Goal: Communication & Community: Participate in discussion

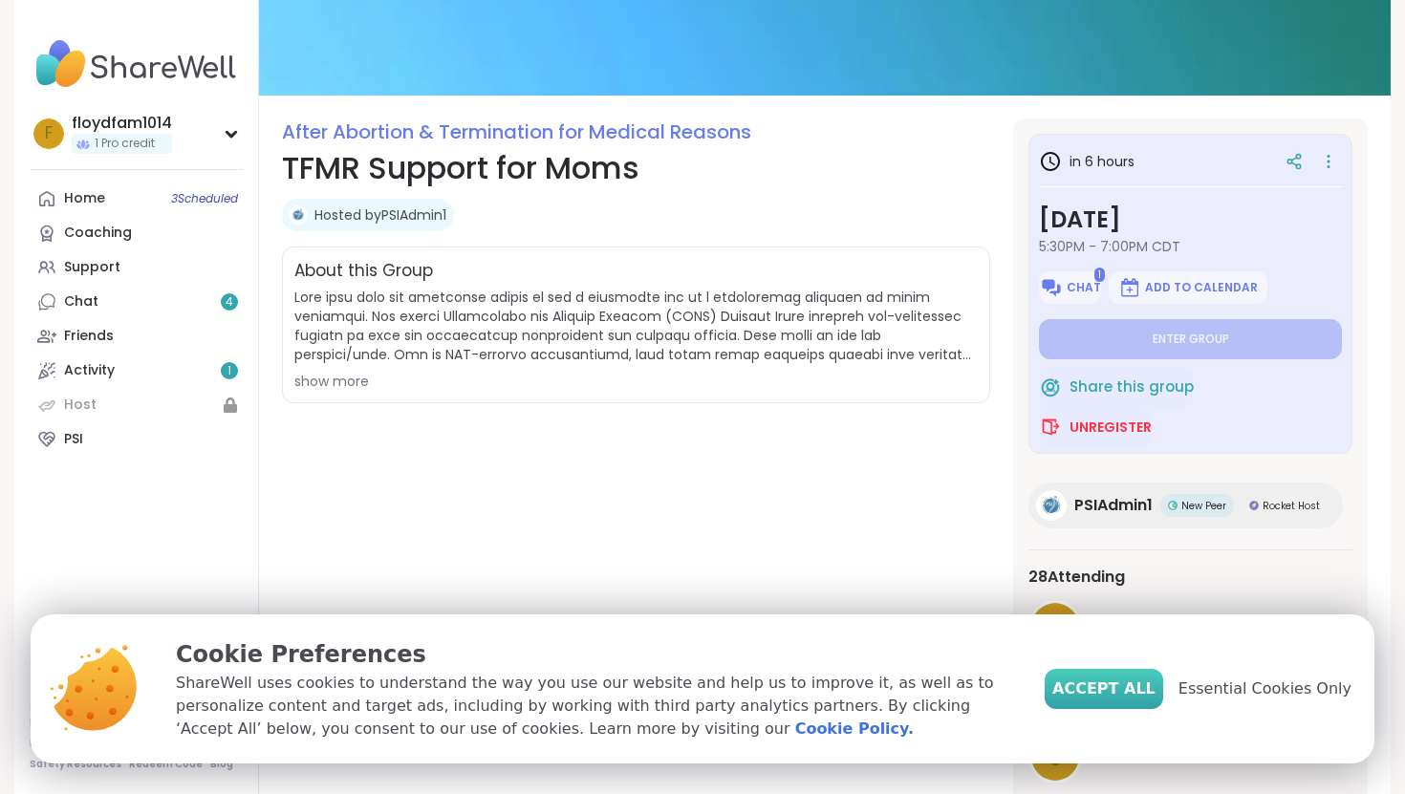
scroll to position [177, 0]
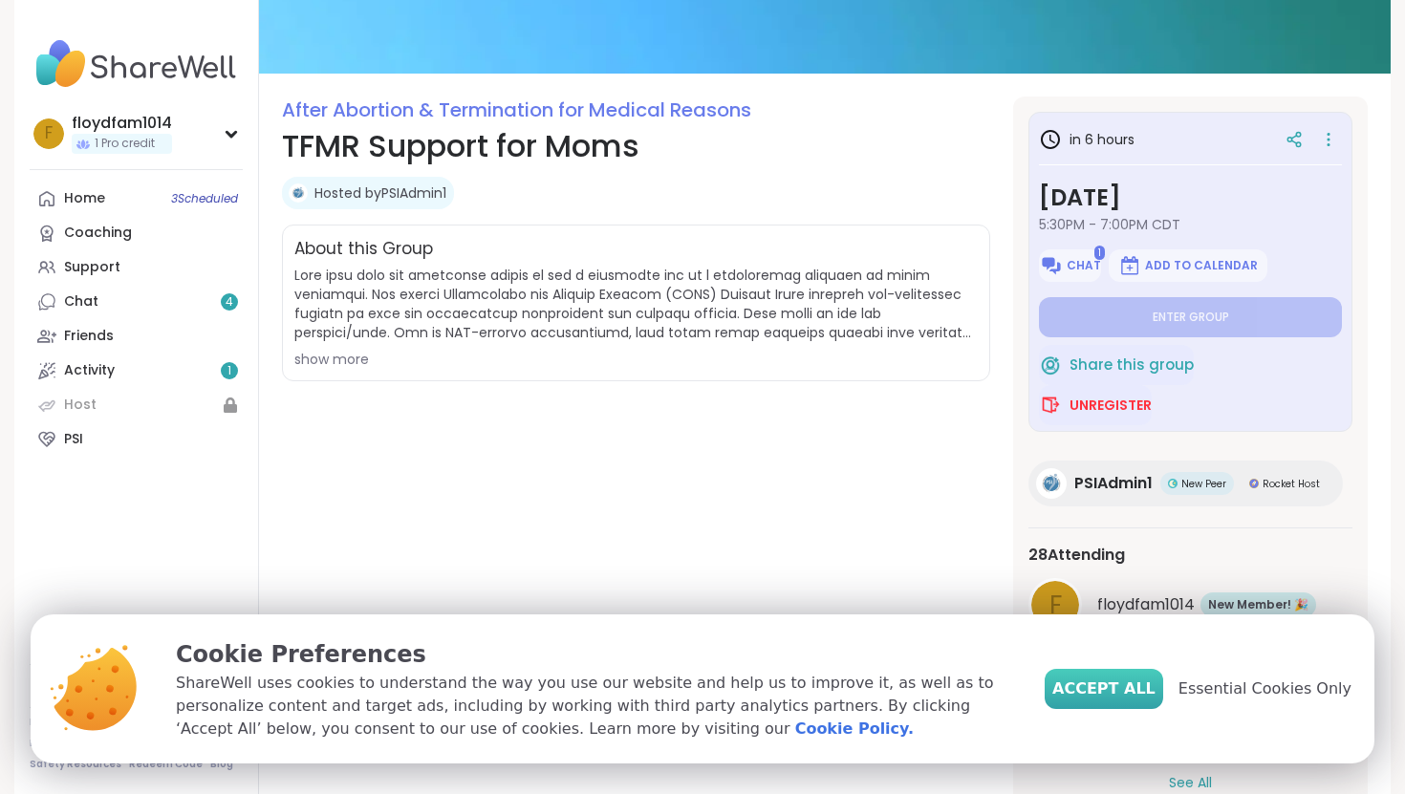
click at [1123, 698] on span "Accept All" at bounding box center [1103, 689] width 103 height 23
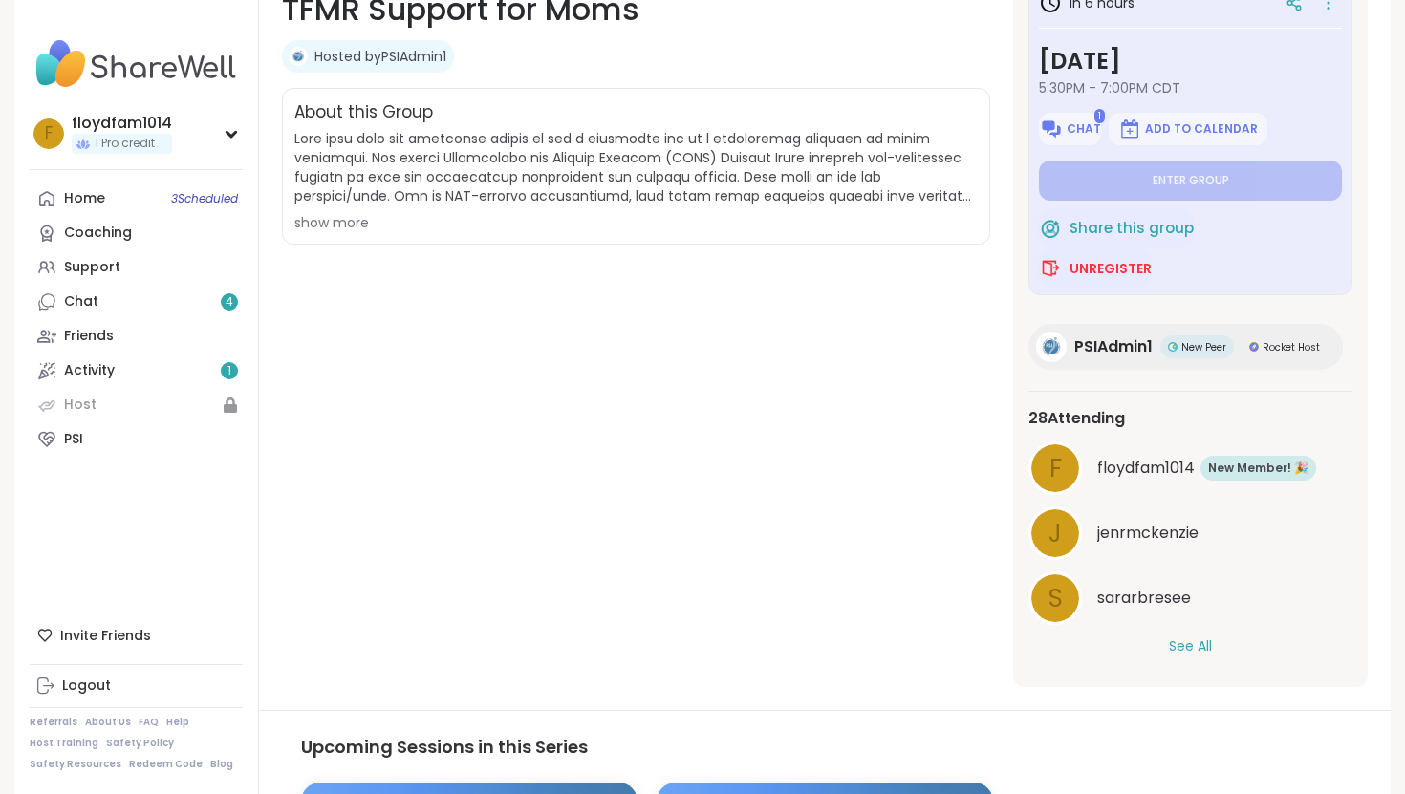
scroll to position [0, 0]
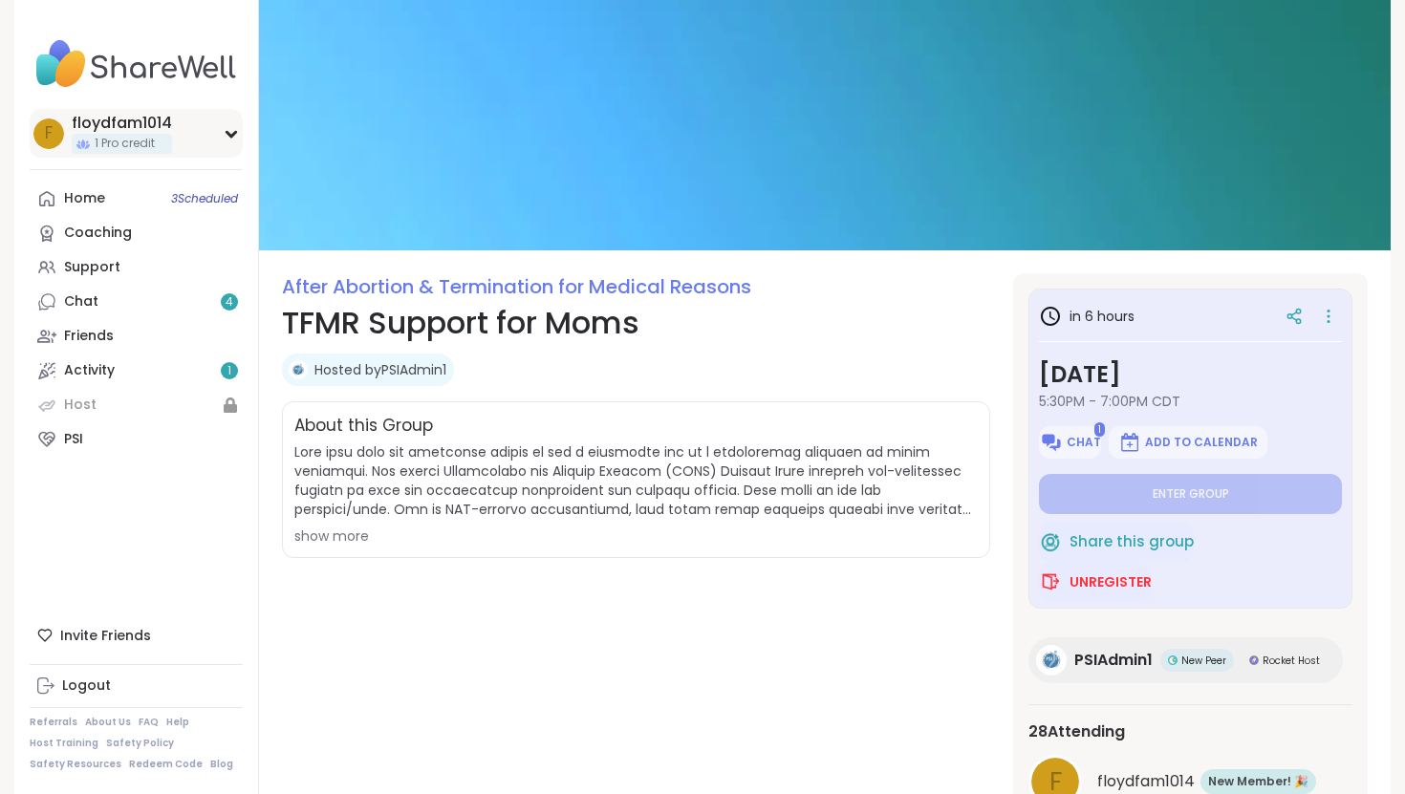
click at [231, 134] on icon at bounding box center [231, 134] width 9 height 5
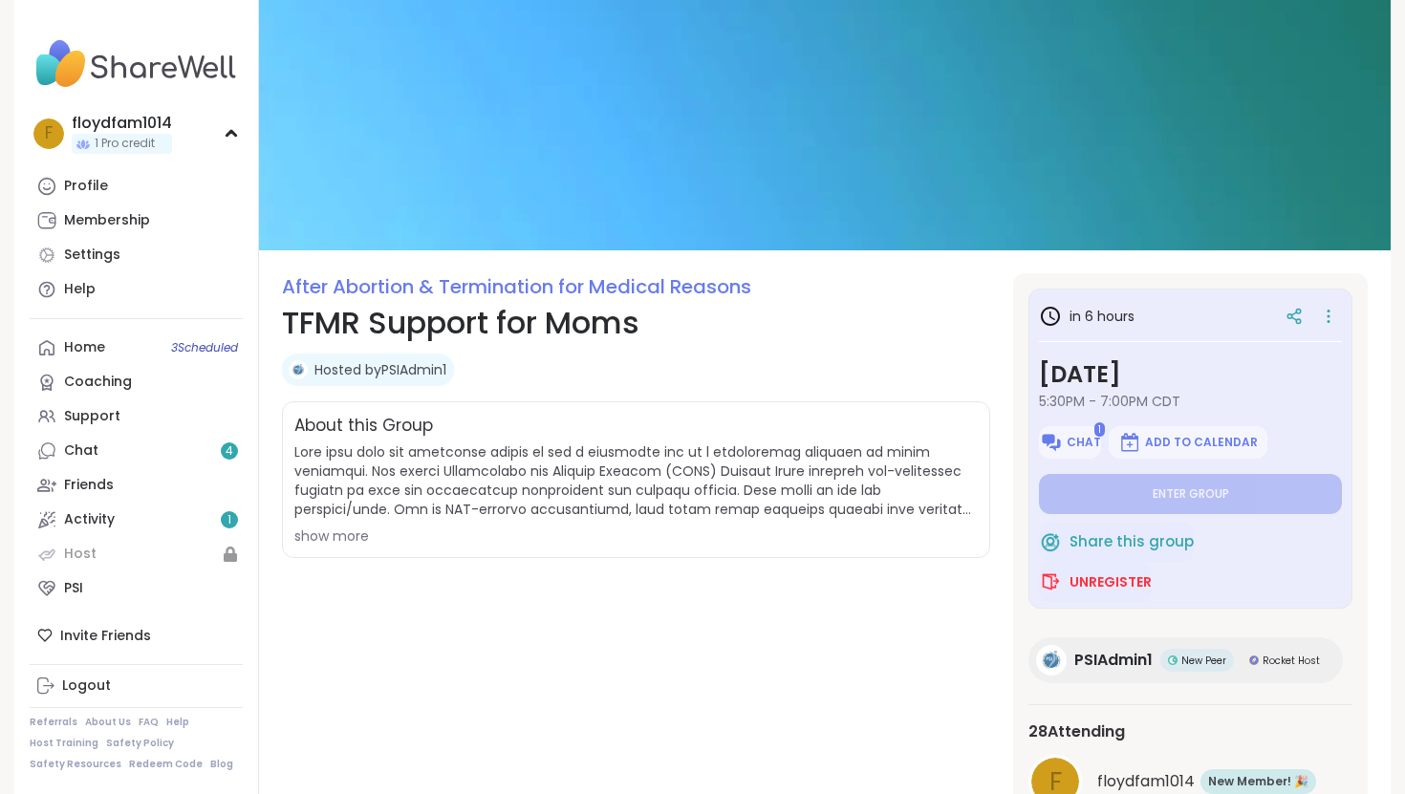
click at [477, 695] on div "After Abortion & Termination for Medical Reasons TFMR Support for Moms Hosted b…" at bounding box center [636, 636] width 708 height 727
click at [231, 136] on icon at bounding box center [231, 134] width 15 height 10
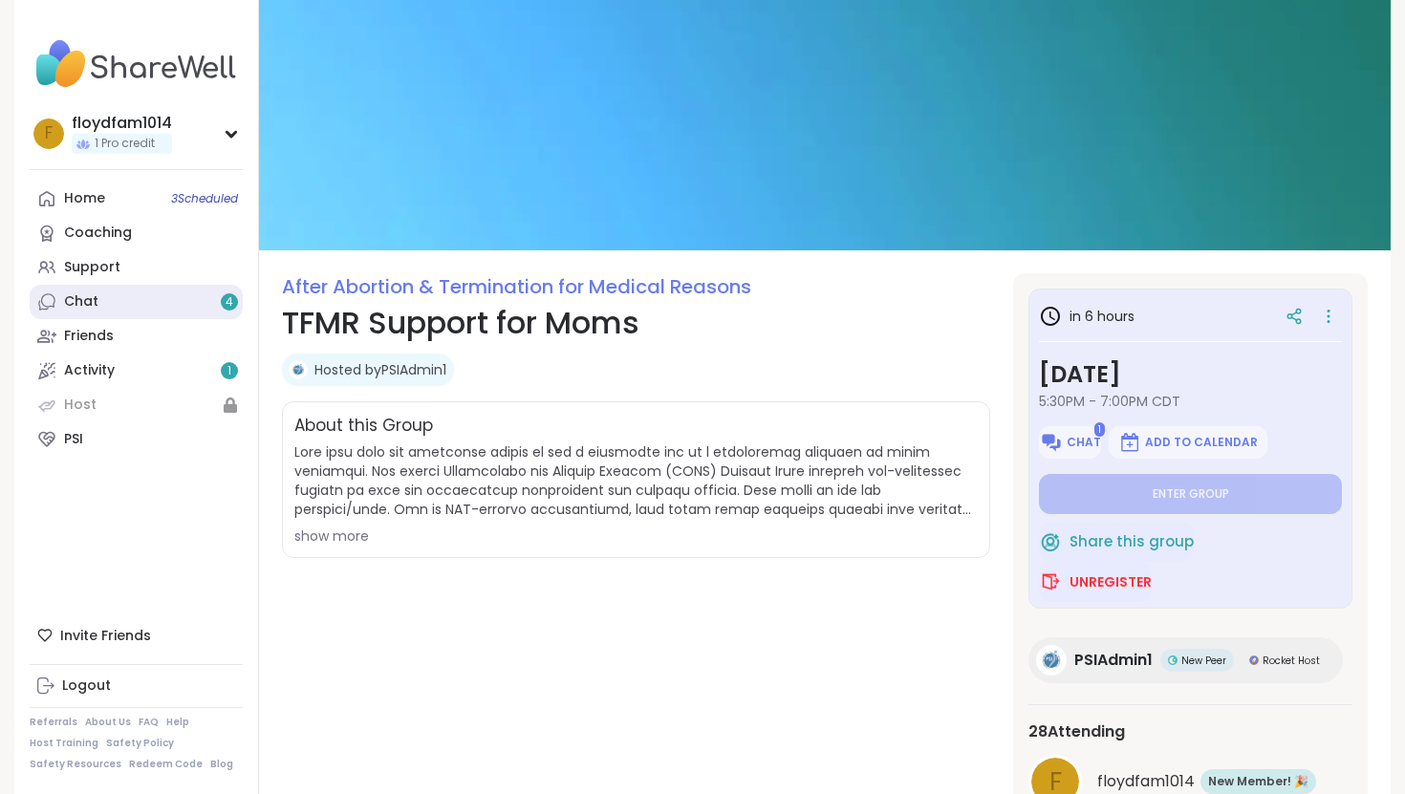
click at [147, 296] on link "Chat 4" at bounding box center [136, 302] width 213 height 34
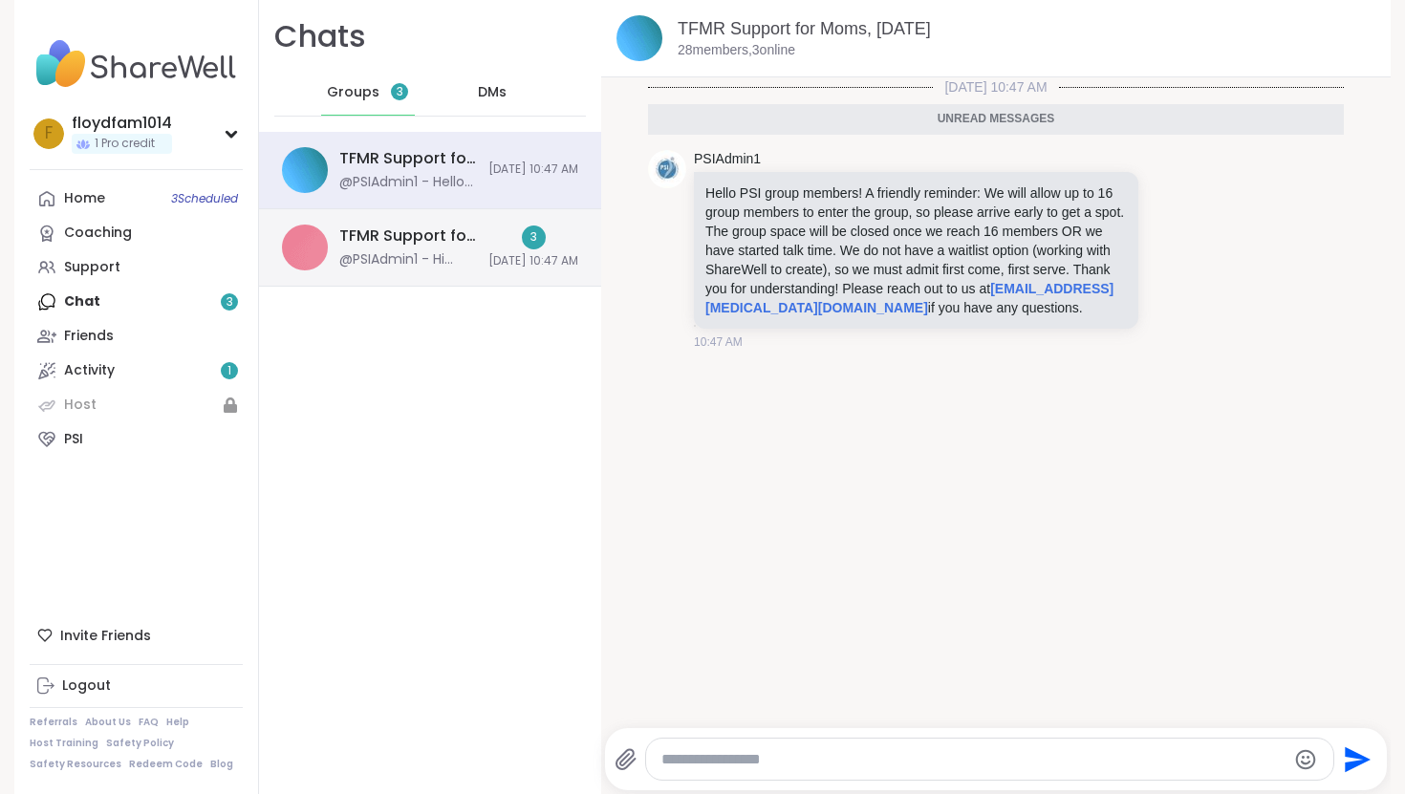
click at [424, 250] on div "@PSIAdmin1 - Hi awhiten12, were you able to get in?" at bounding box center [408, 259] width 138 height 19
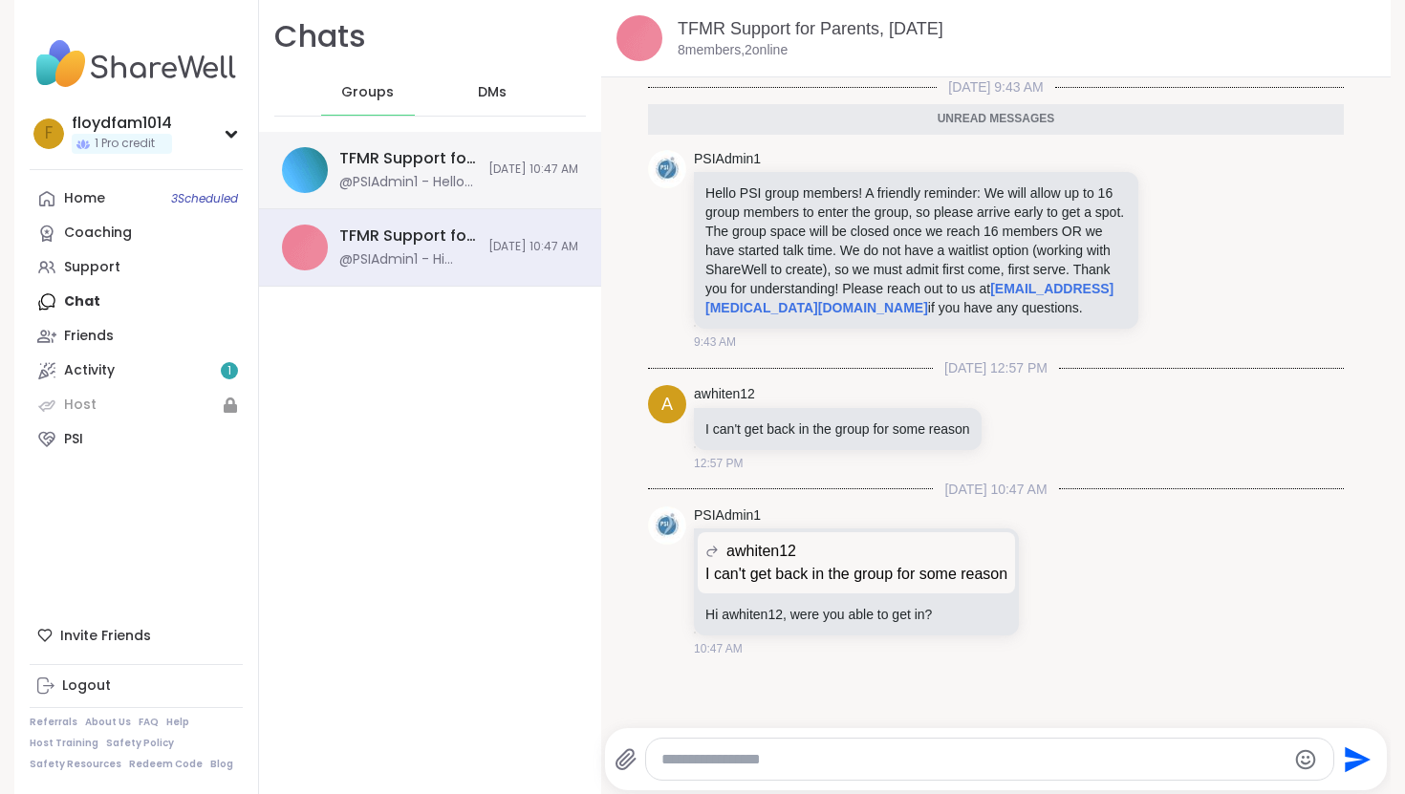
click at [430, 181] on div "@PSIAdmin1 - Hello PSI group members! A friendly reminder: We will allow up to …" at bounding box center [408, 182] width 138 height 19
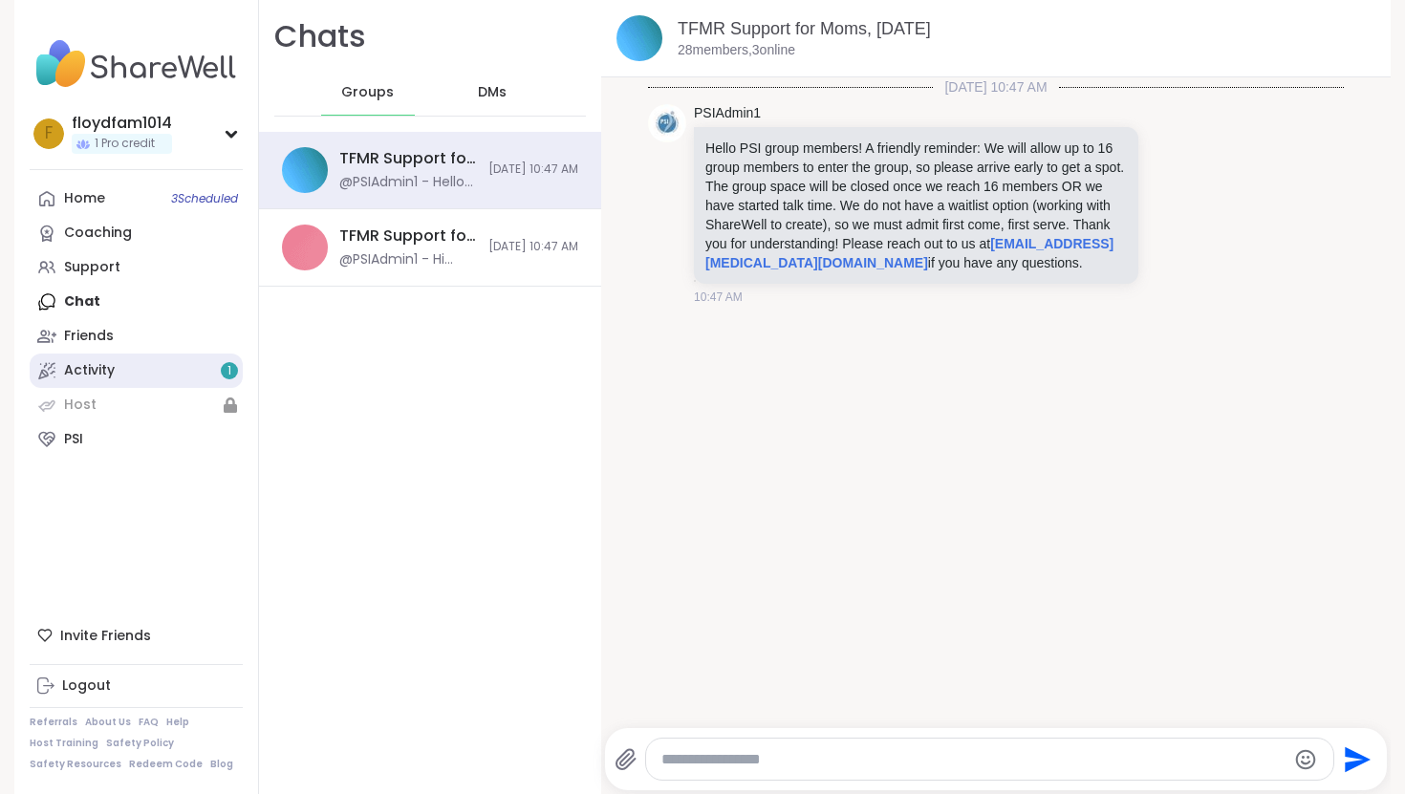
click at [141, 371] on link "Activity 1" at bounding box center [136, 371] width 213 height 34
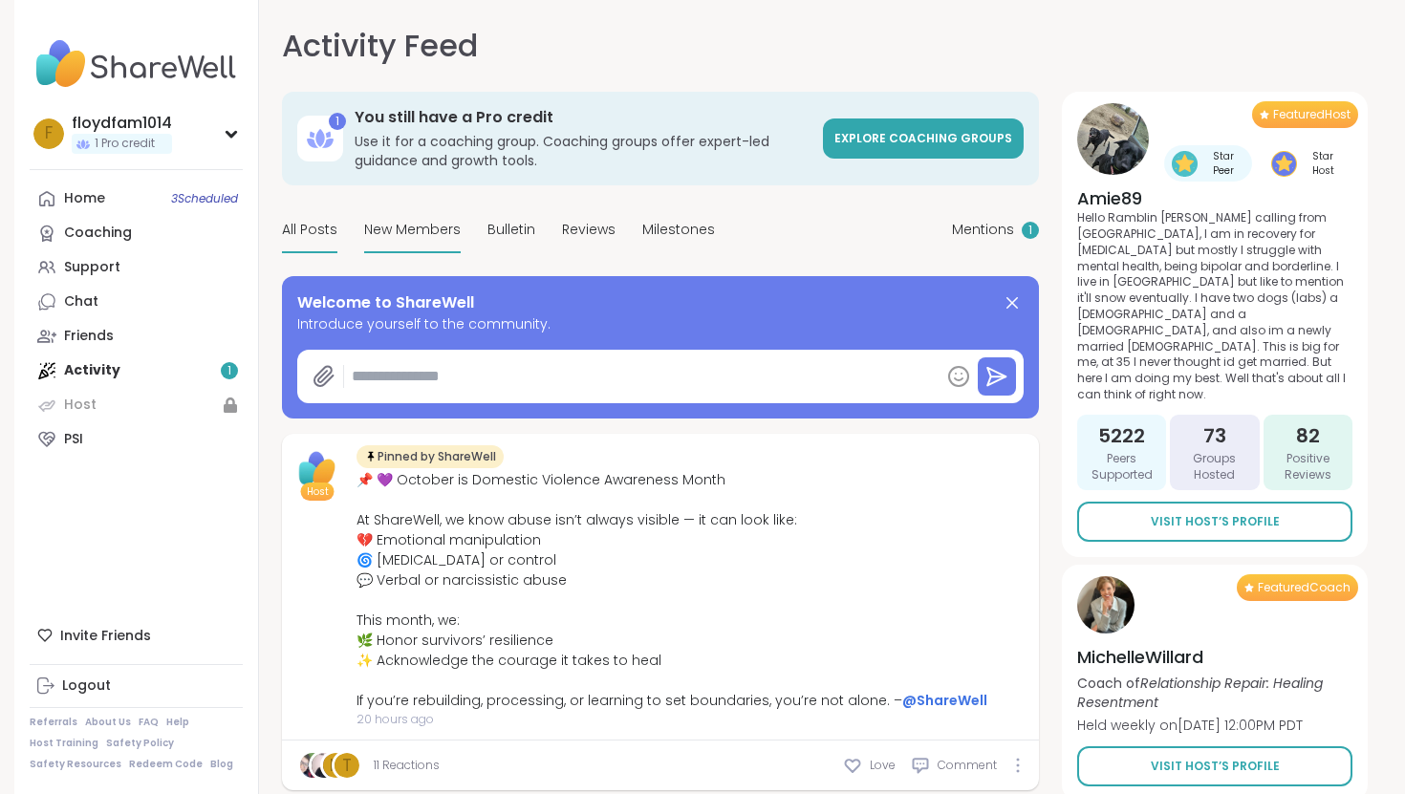
click at [389, 227] on span "New Members" at bounding box center [412, 230] width 97 height 20
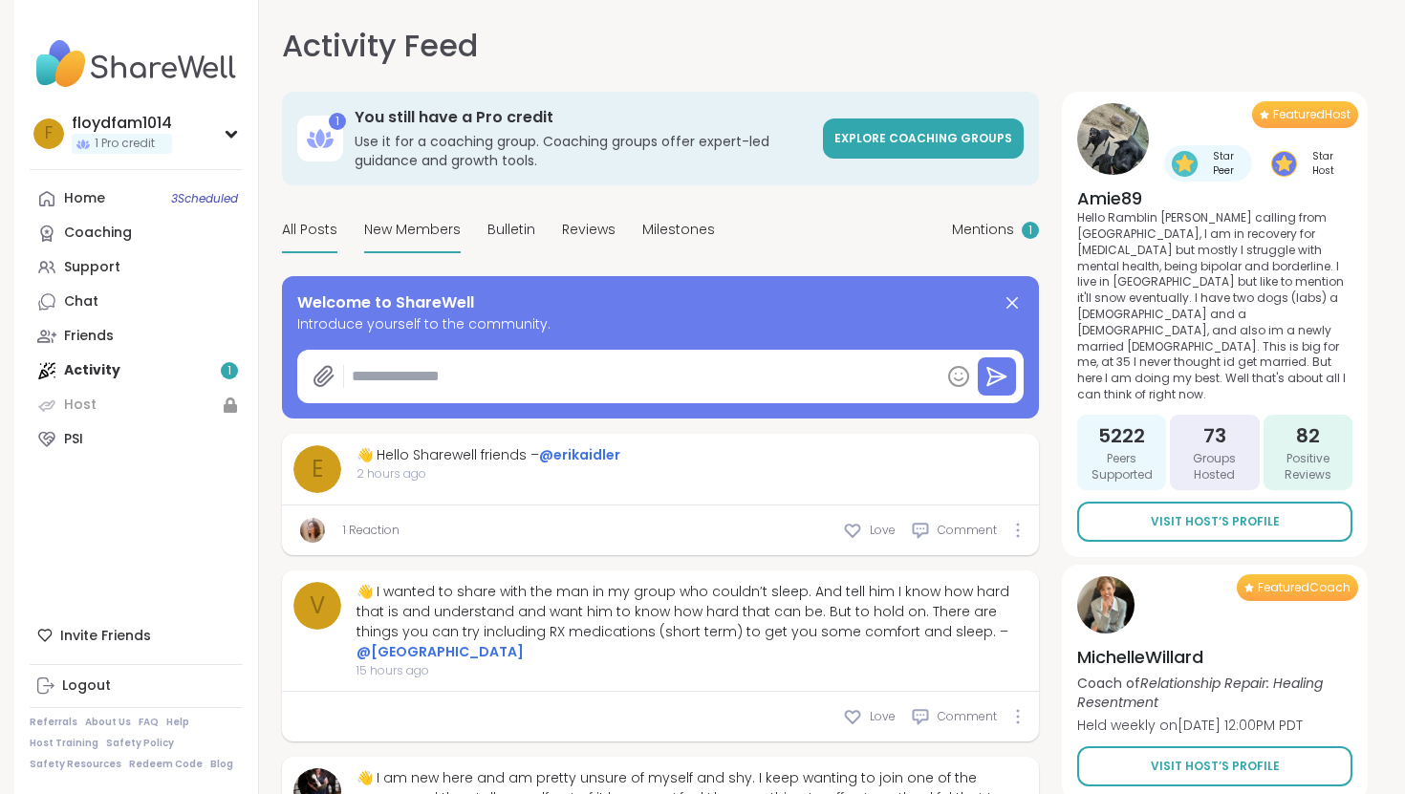
click at [330, 237] on span "All Posts" at bounding box center [309, 230] width 55 height 20
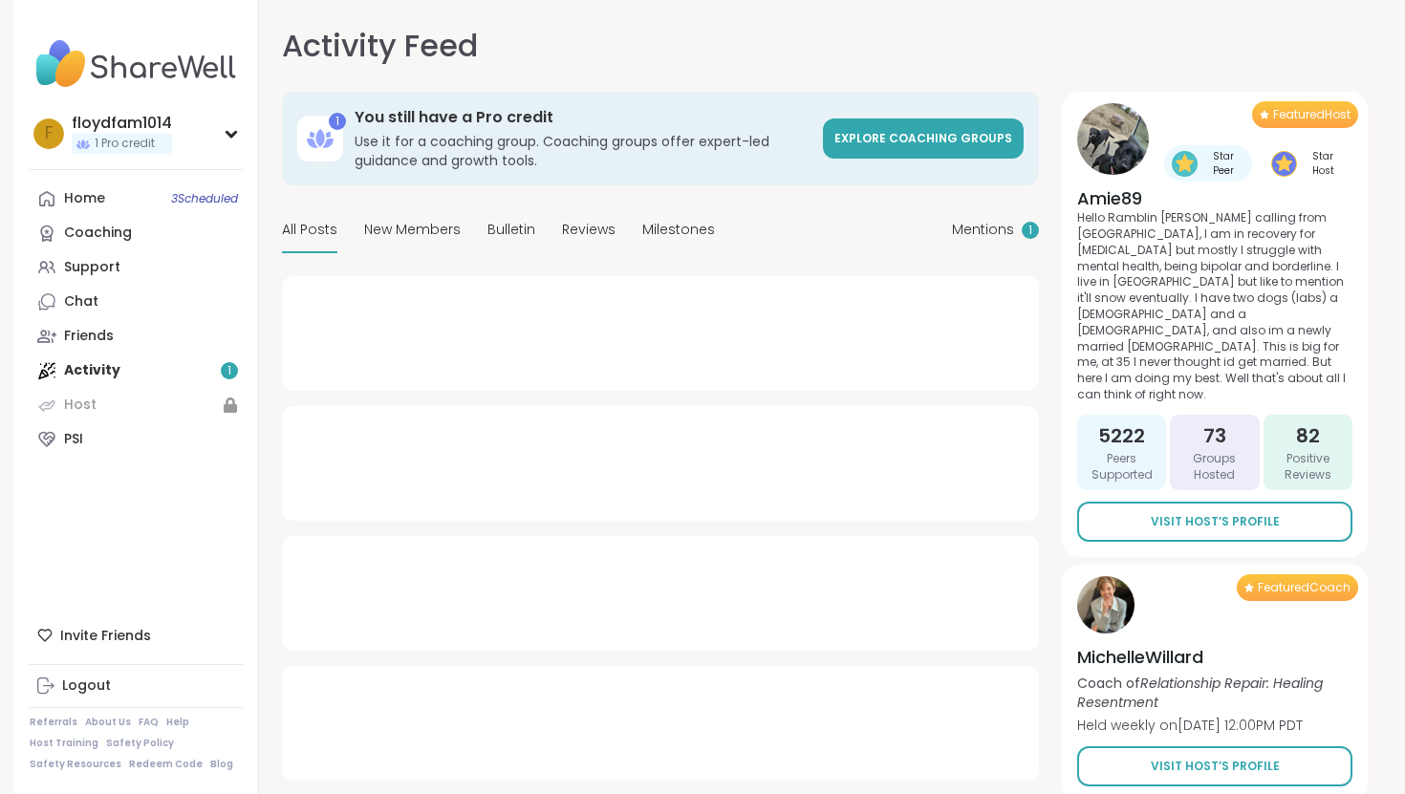
type textarea "*"
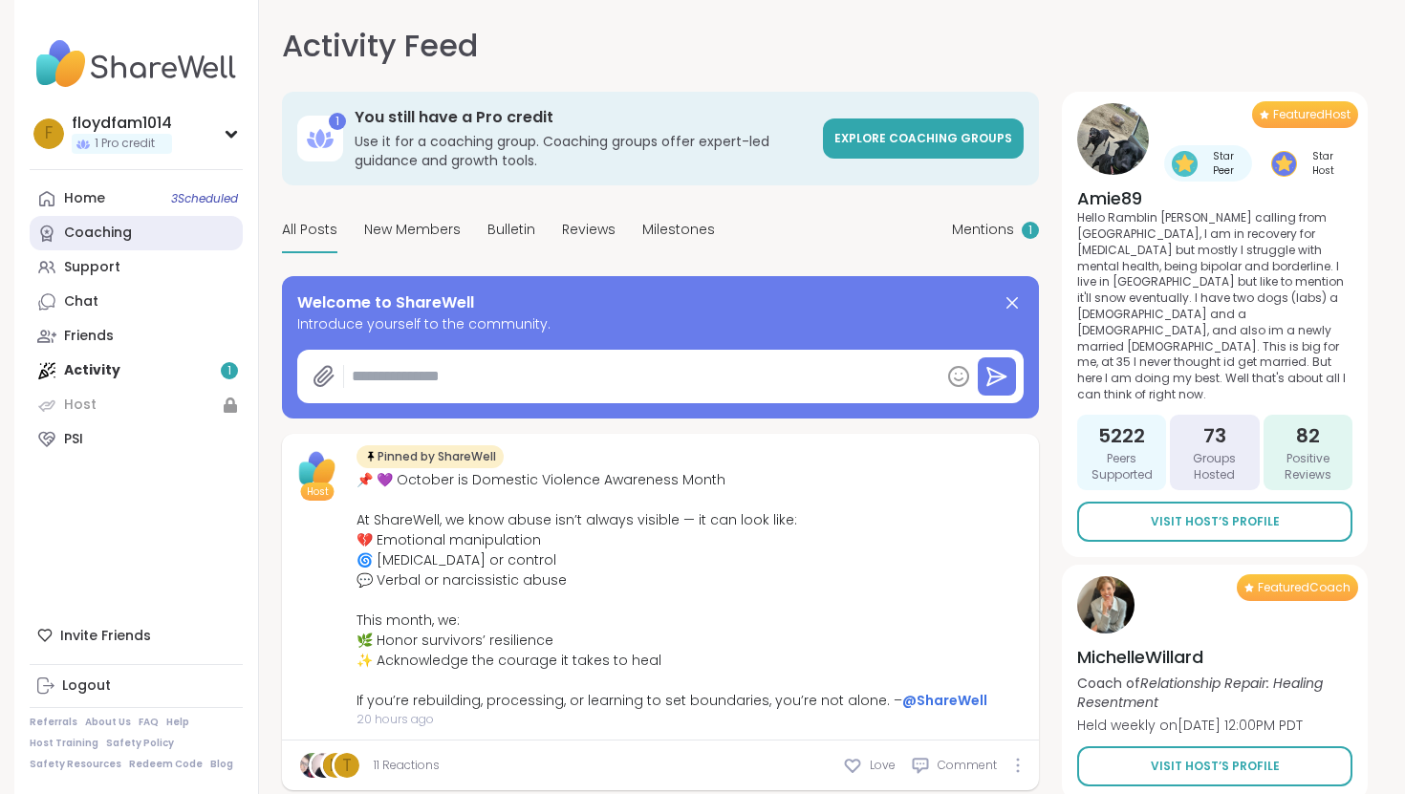
click at [108, 216] on link "Coaching" at bounding box center [136, 233] width 213 height 34
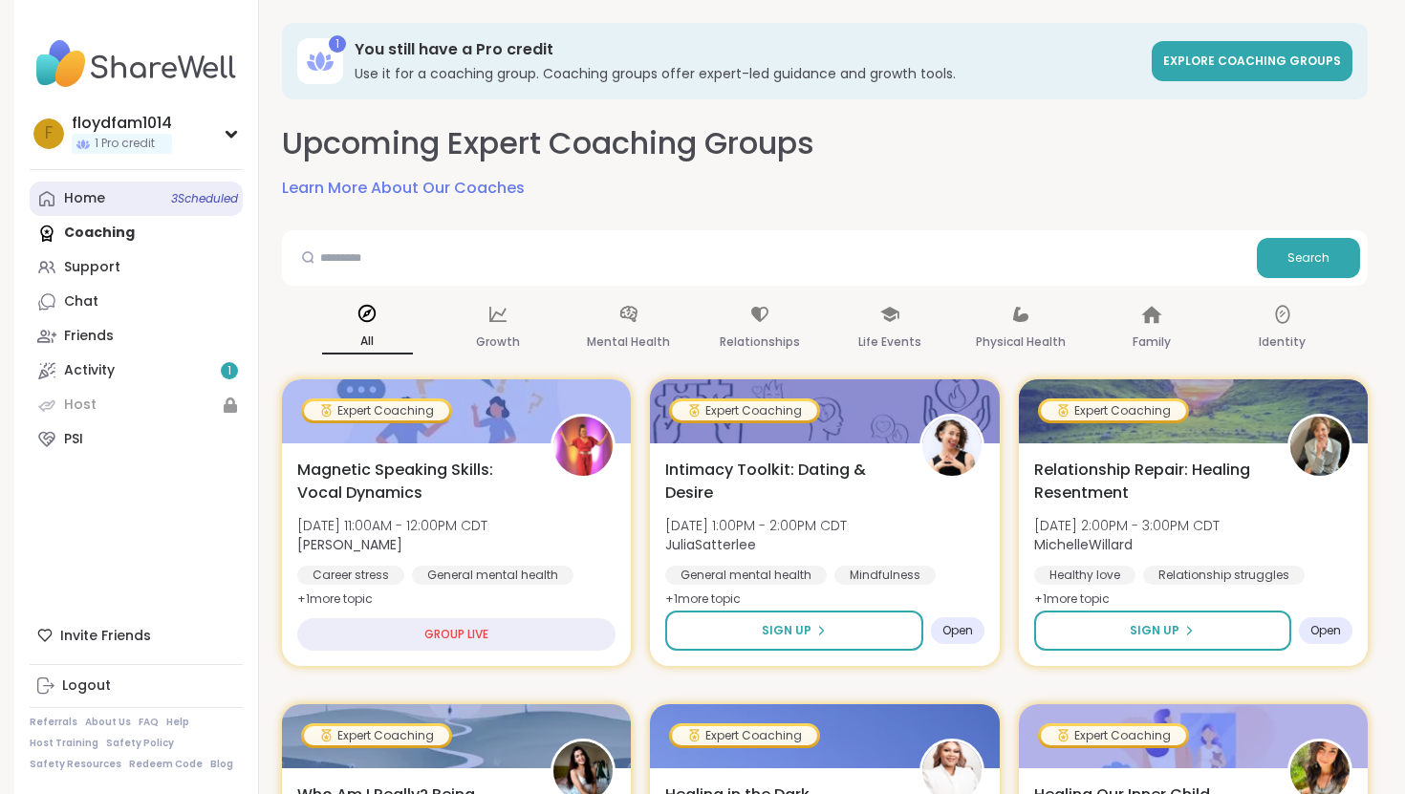
click at [101, 192] on div "Home 3 Scheduled" at bounding box center [84, 198] width 41 height 19
